Goal: Navigation & Orientation: Find specific page/section

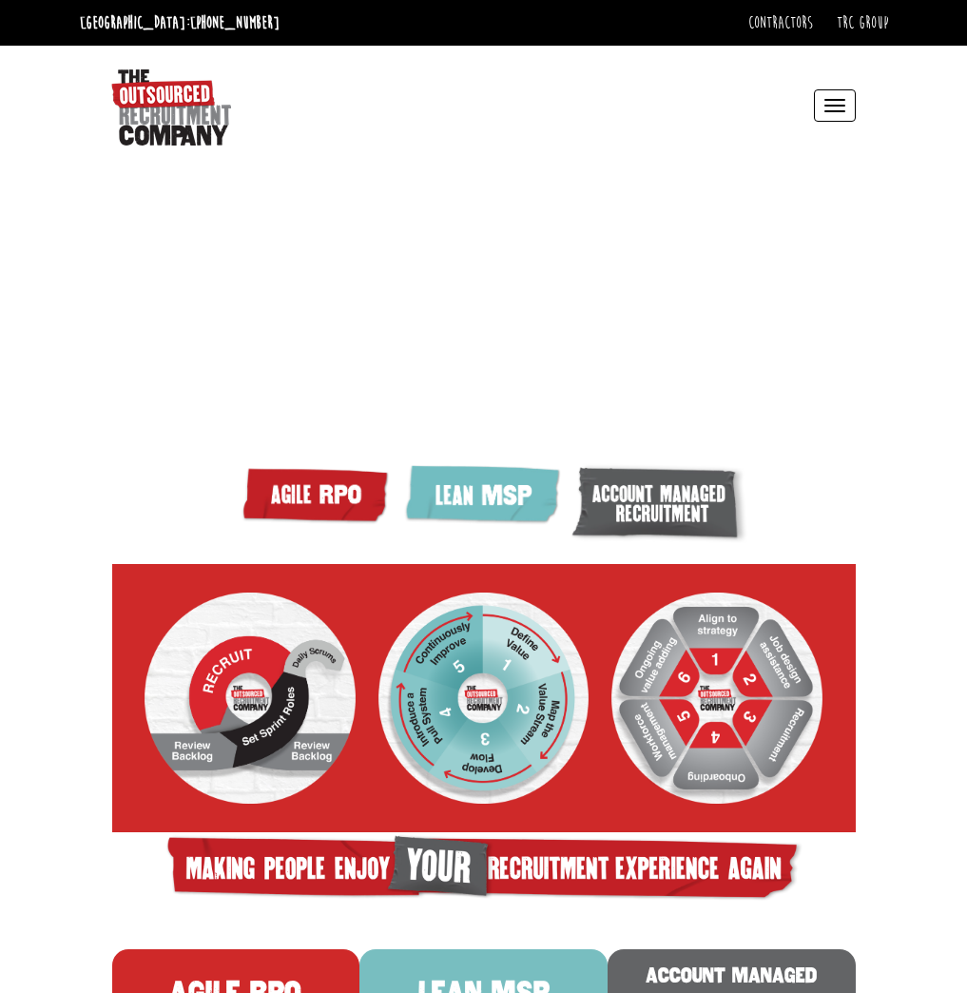
click at [830, 102] on button "Toggle navigation" at bounding box center [835, 105] width 42 height 32
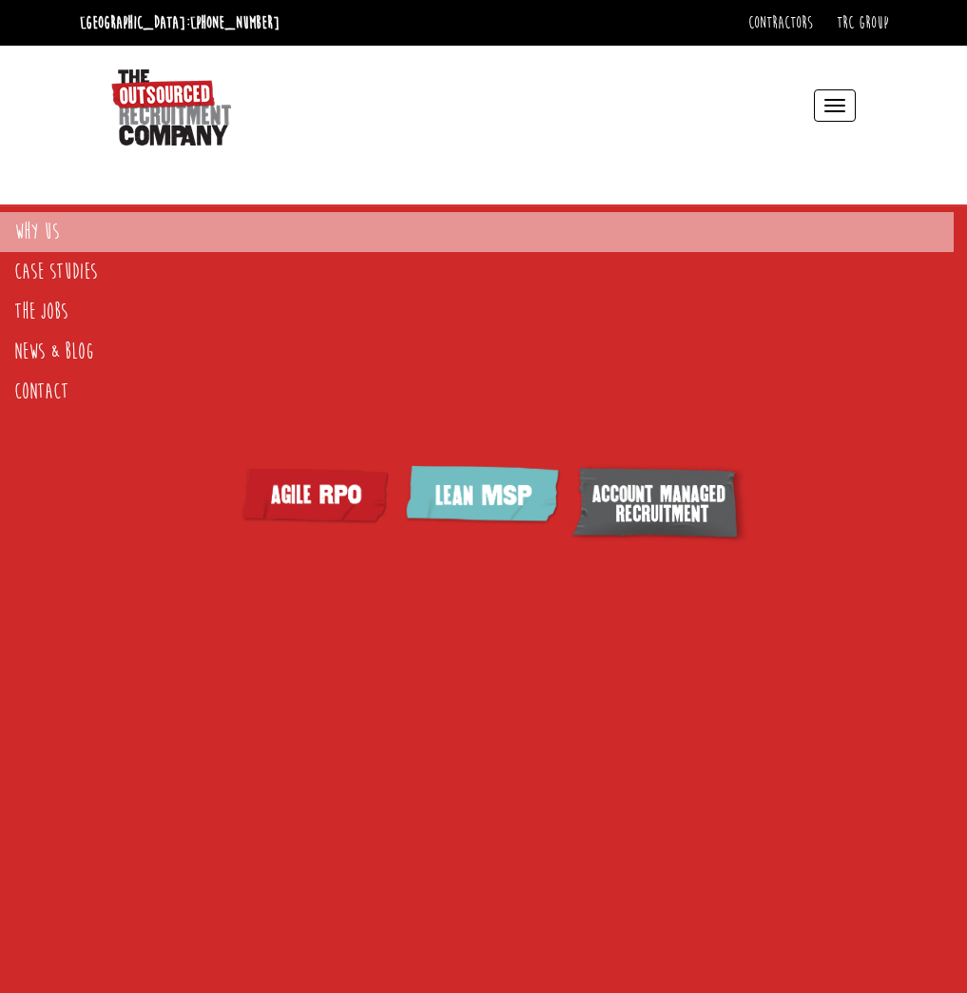
click at [26, 226] on link "Why Us" at bounding box center [477, 232] width 954 height 40
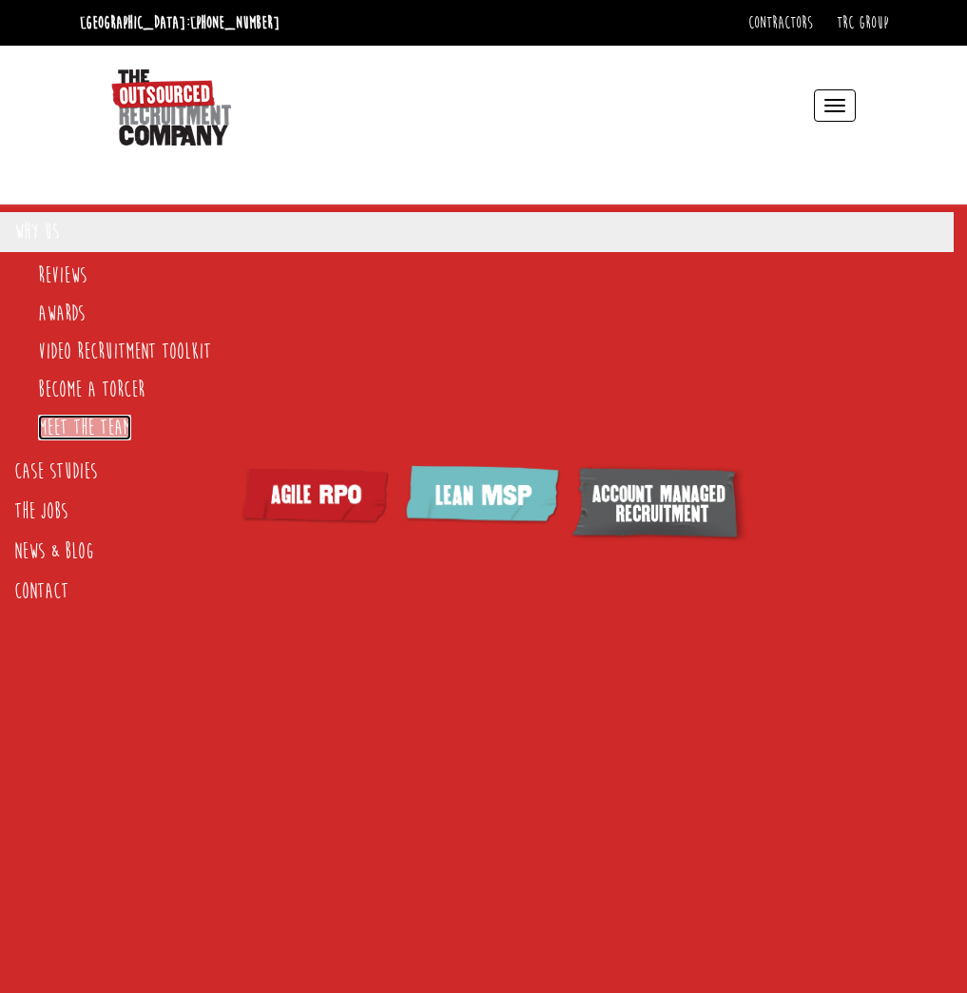
click at [94, 420] on link "Meet the team" at bounding box center [84, 428] width 93 height 26
